Goal: Navigation & Orientation: Find specific page/section

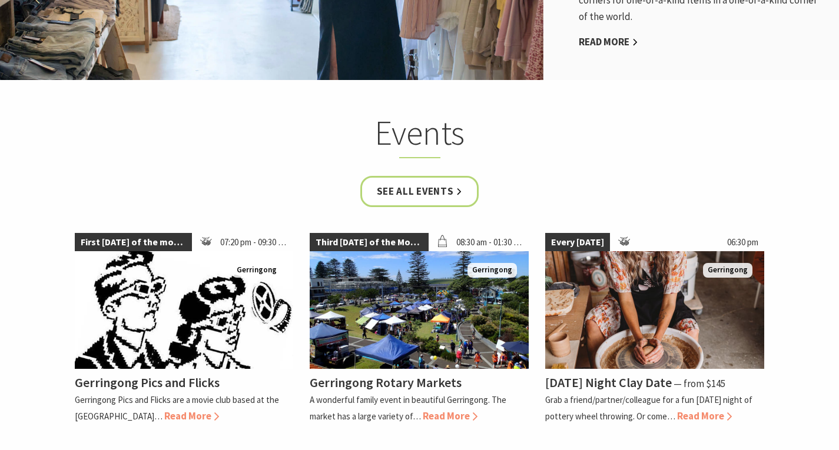
scroll to position [2197, 0]
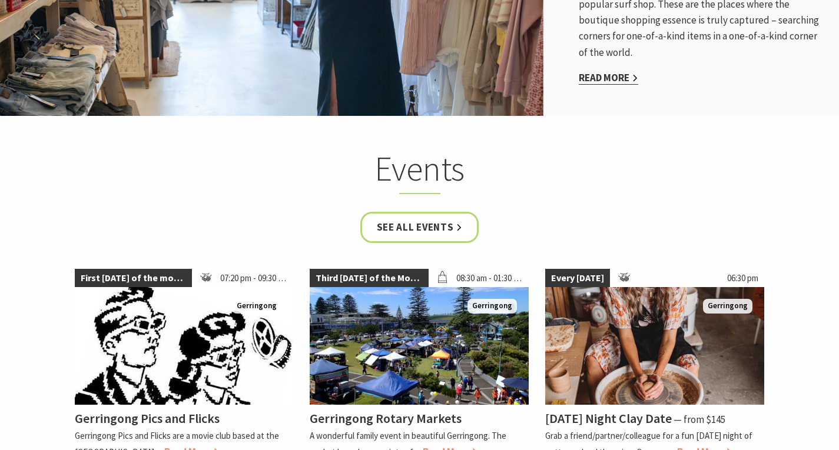
click at [629, 71] on link "Read More" at bounding box center [608, 78] width 59 height 14
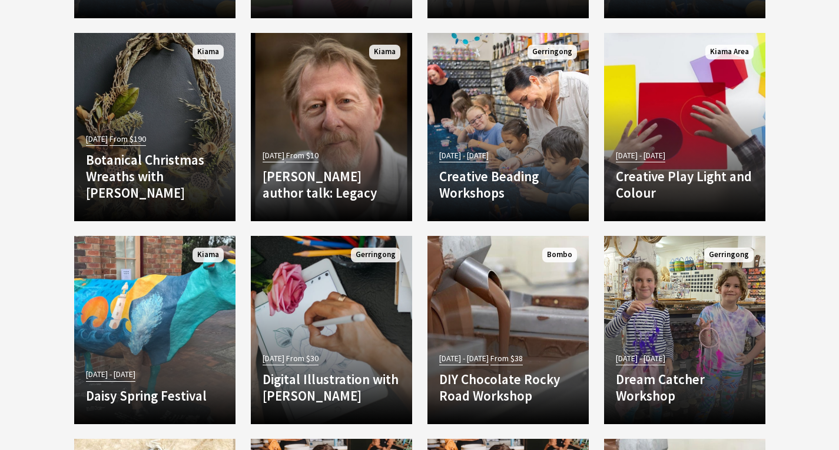
scroll to position [3386, 0]
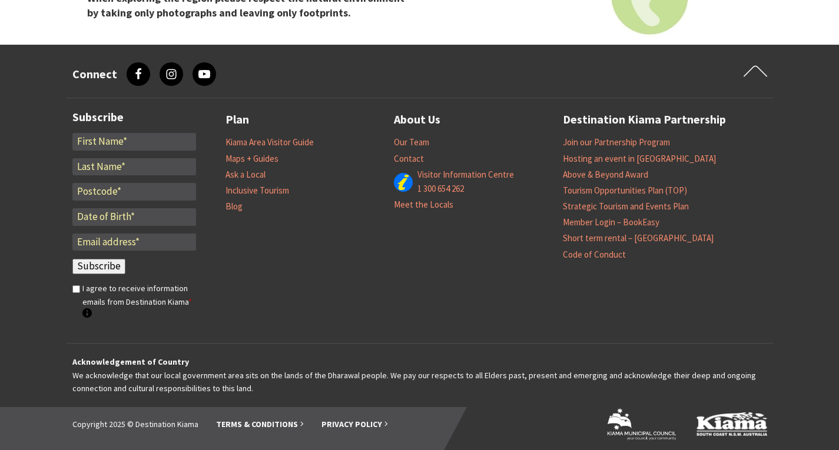
scroll to position [1938, 0]
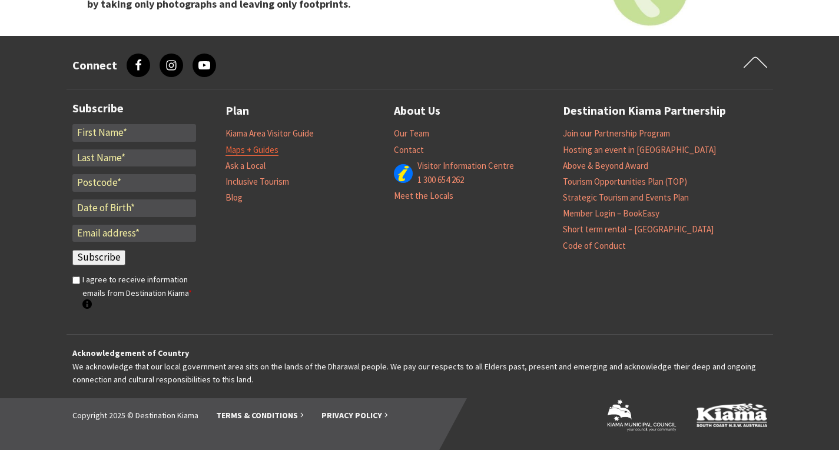
click at [272, 149] on link "Maps + Guides" at bounding box center [251, 150] width 53 height 12
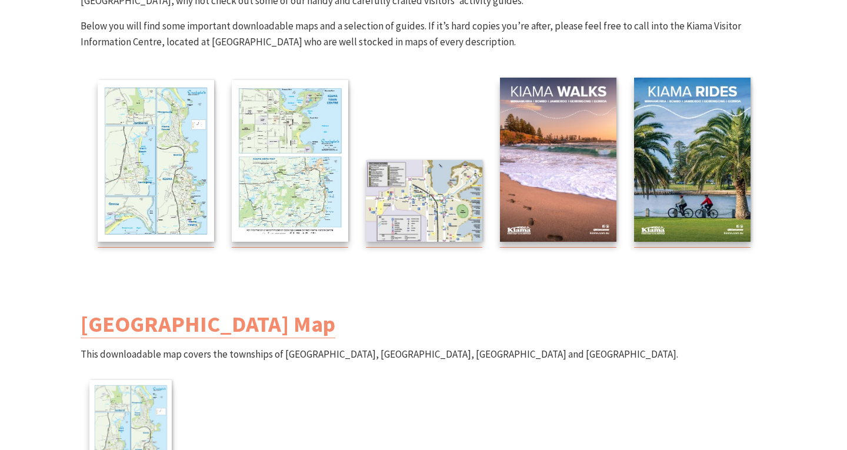
scroll to position [215, 0]
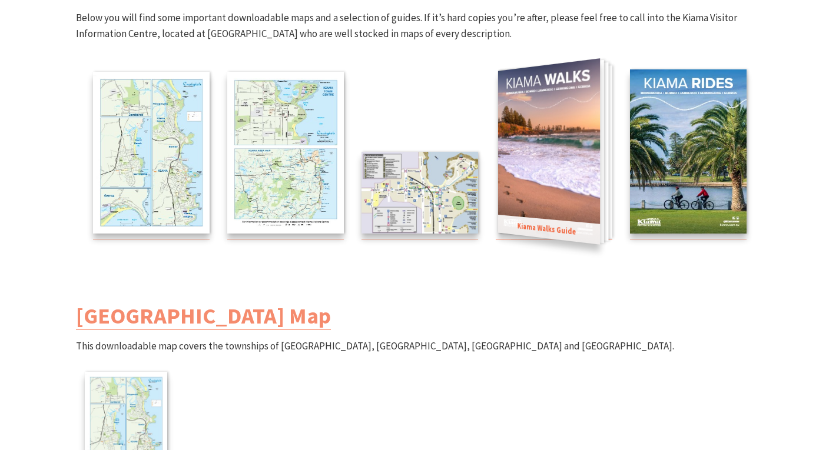
click at [556, 157] on img at bounding box center [548, 151] width 102 height 186
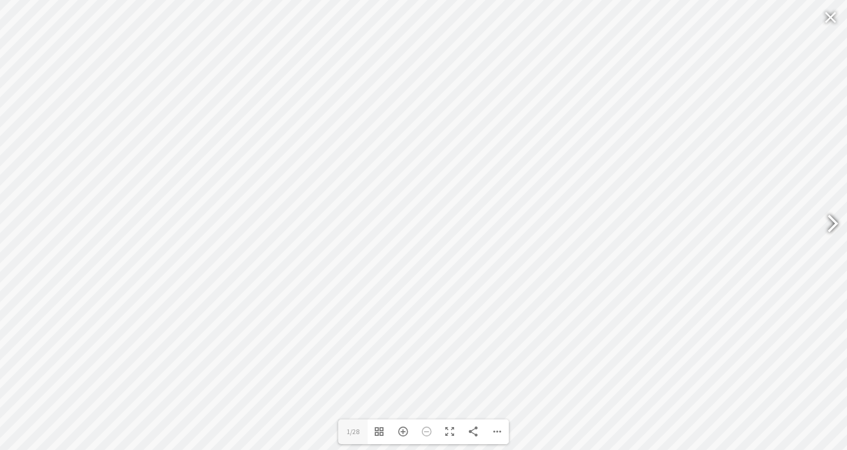
click at [838, 226] on div at bounding box center [827, 225] width 27 height 43
type input "5"
